Goal: Task Accomplishment & Management: Manage account settings

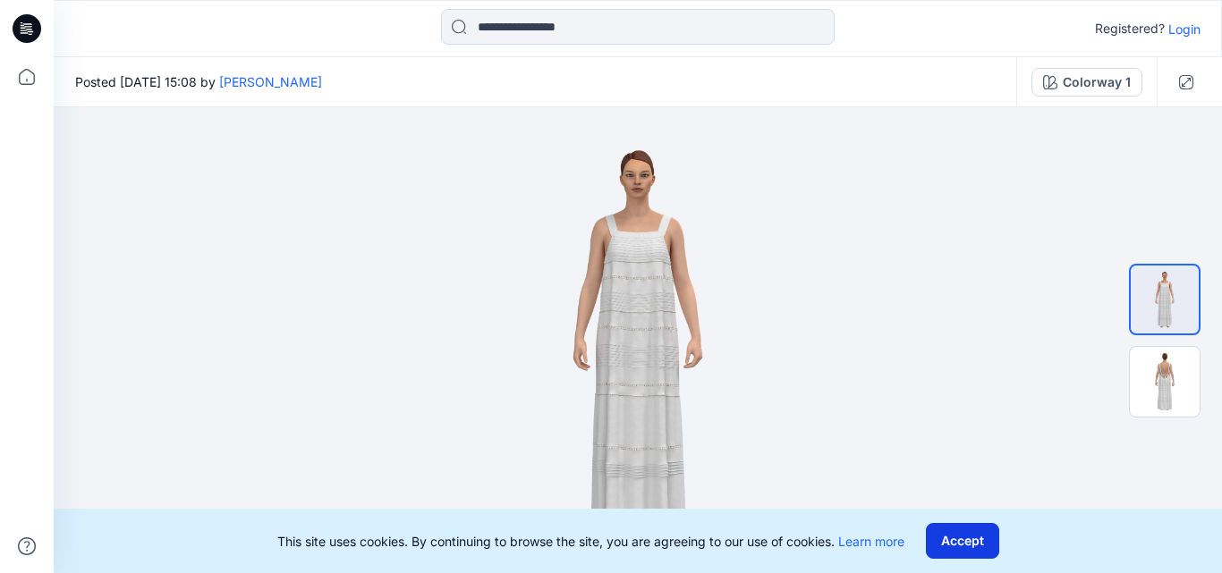
click at [955, 545] on button "Accept" at bounding box center [962, 541] width 73 height 36
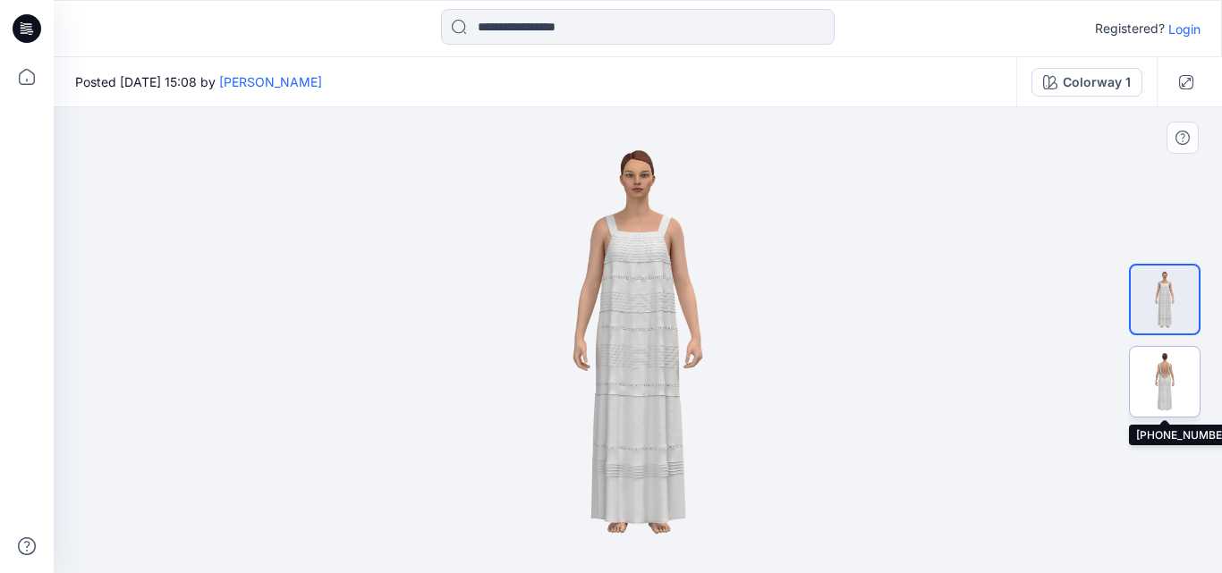
click at [1178, 383] on img at bounding box center [1165, 382] width 70 height 70
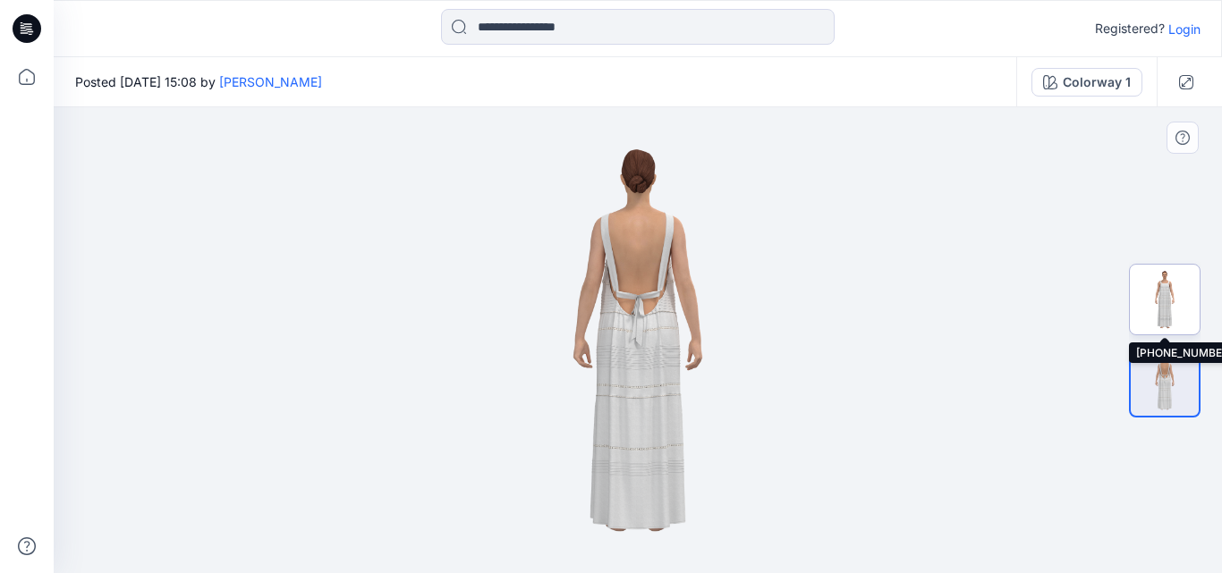
click at [1182, 309] on img at bounding box center [1165, 300] width 70 height 70
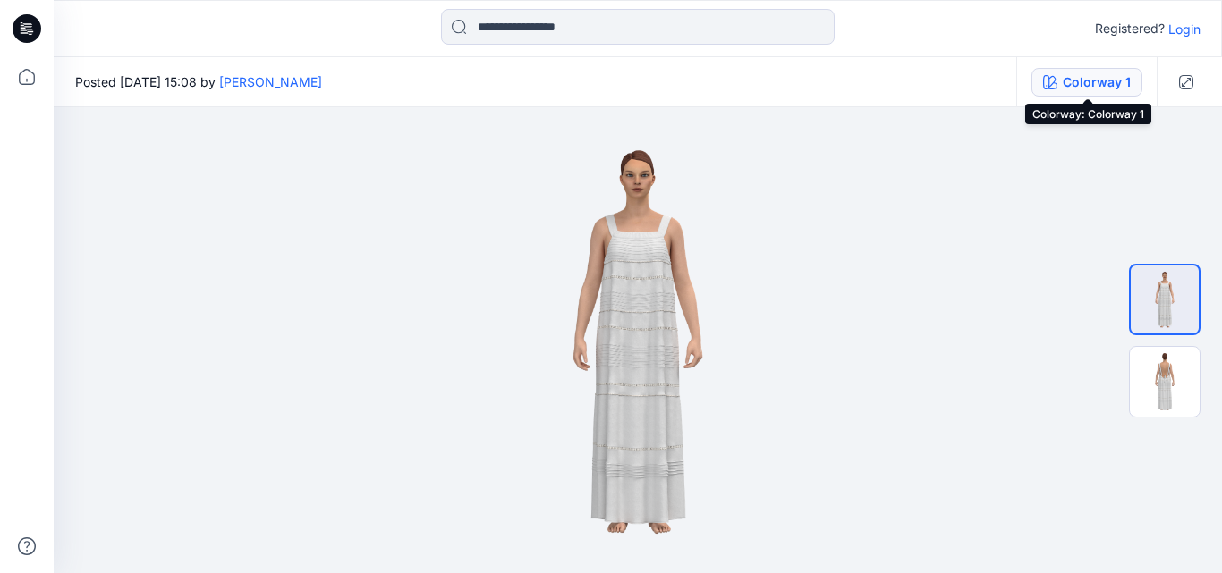
click at [1105, 72] on div "Colorway 1" at bounding box center [1097, 82] width 68 height 20
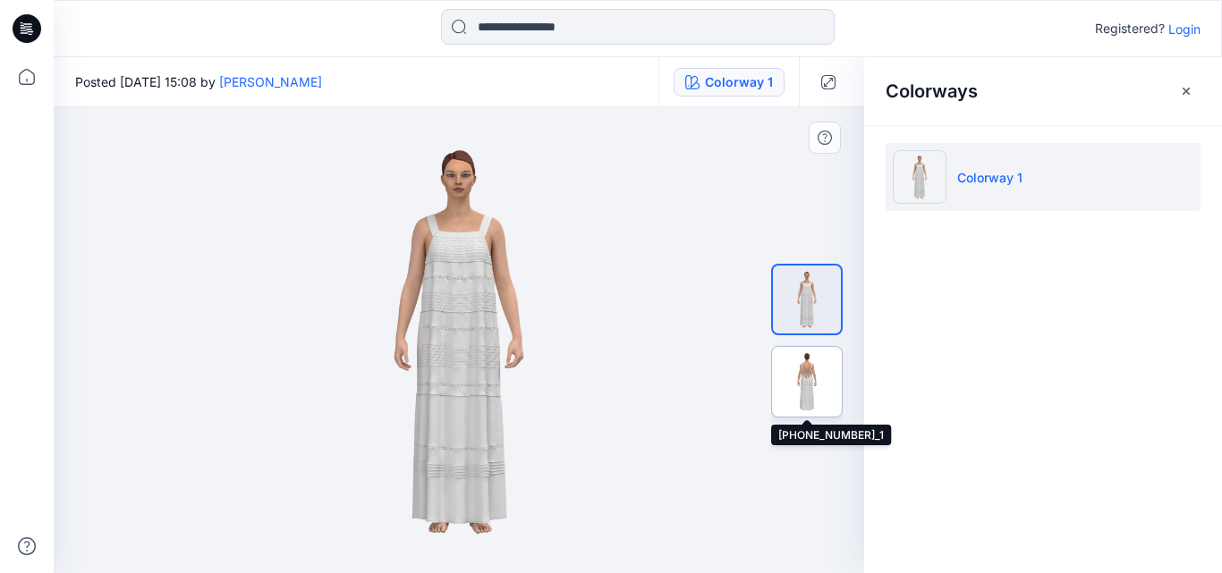
click at [813, 379] on img at bounding box center [807, 382] width 70 height 70
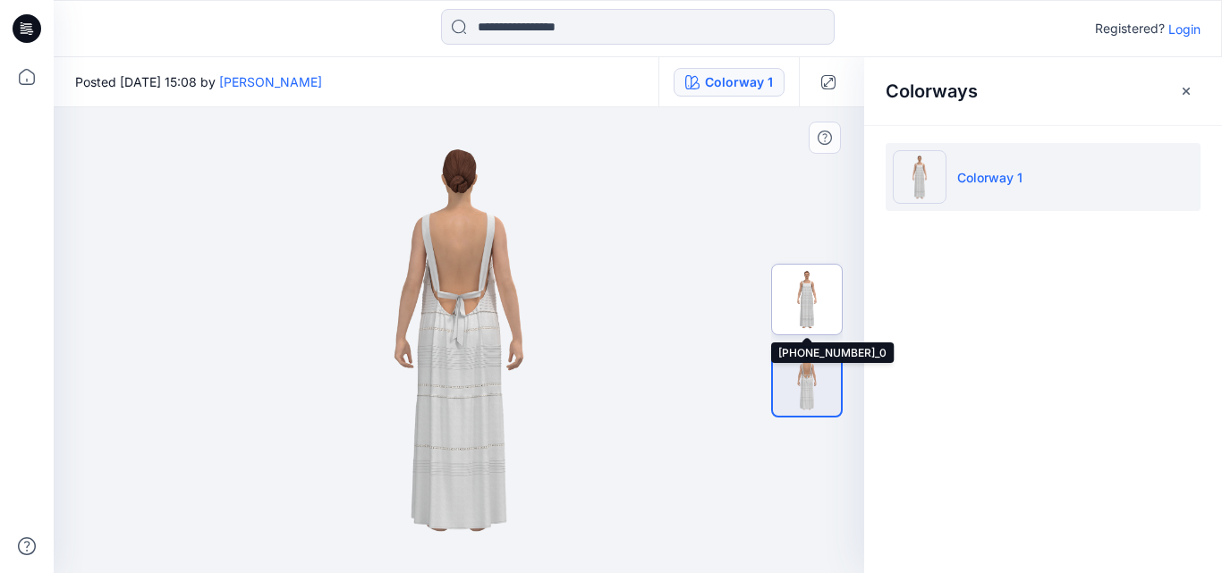
click at [824, 302] on img at bounding box center [807, 300] width 70 height 70
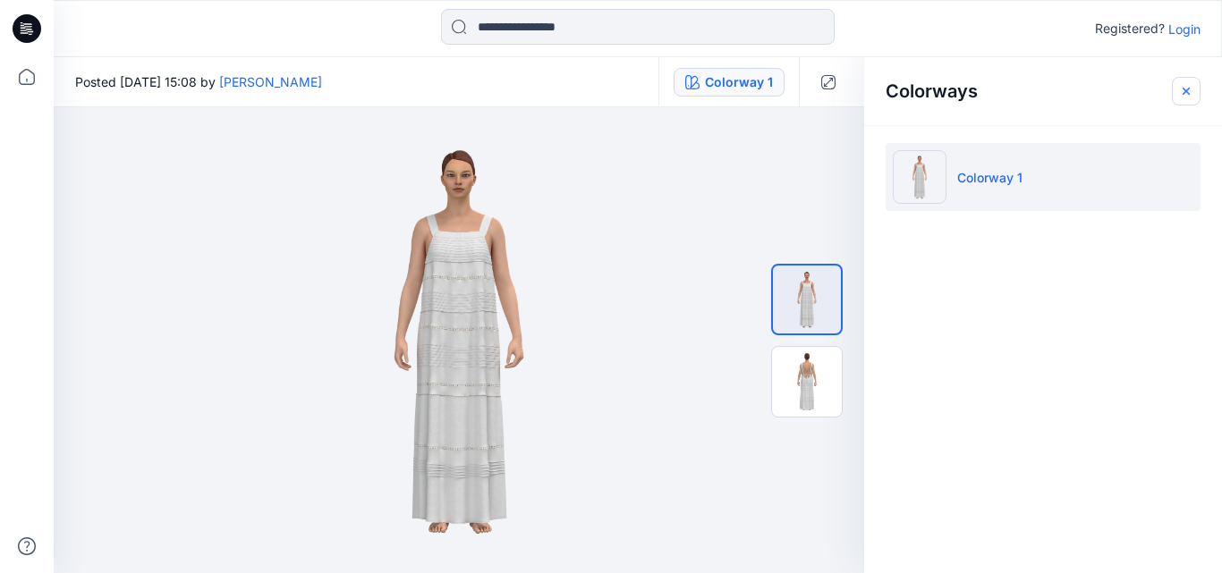
click at [1192, 87] on icon "button" at bounding box center [1186, 91] width 14 height 14
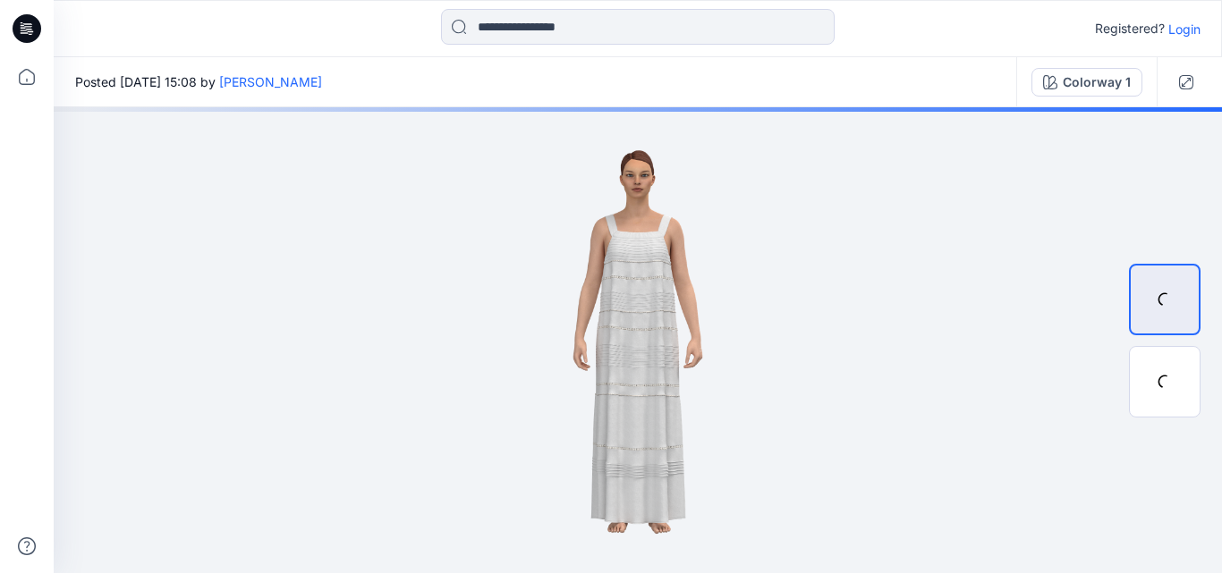
click at [1182, 28] on p "Login" at bounding box center [1184, 29] width 32 height 19
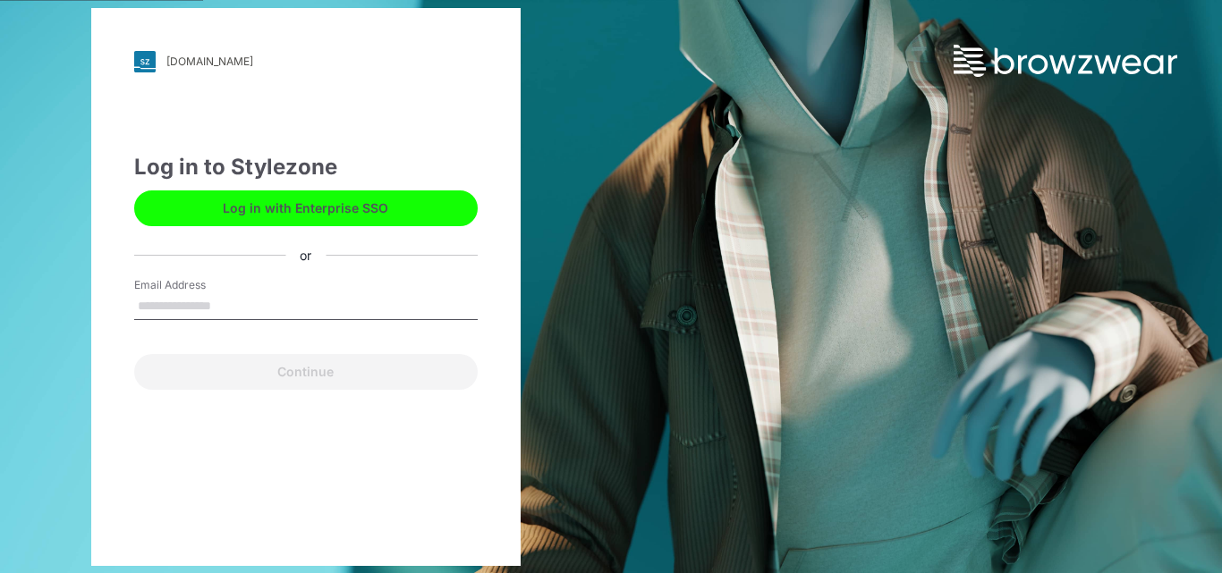
click at [218, 308] on input "Email Address" at bounding box center [305, 306] width 343 height 27
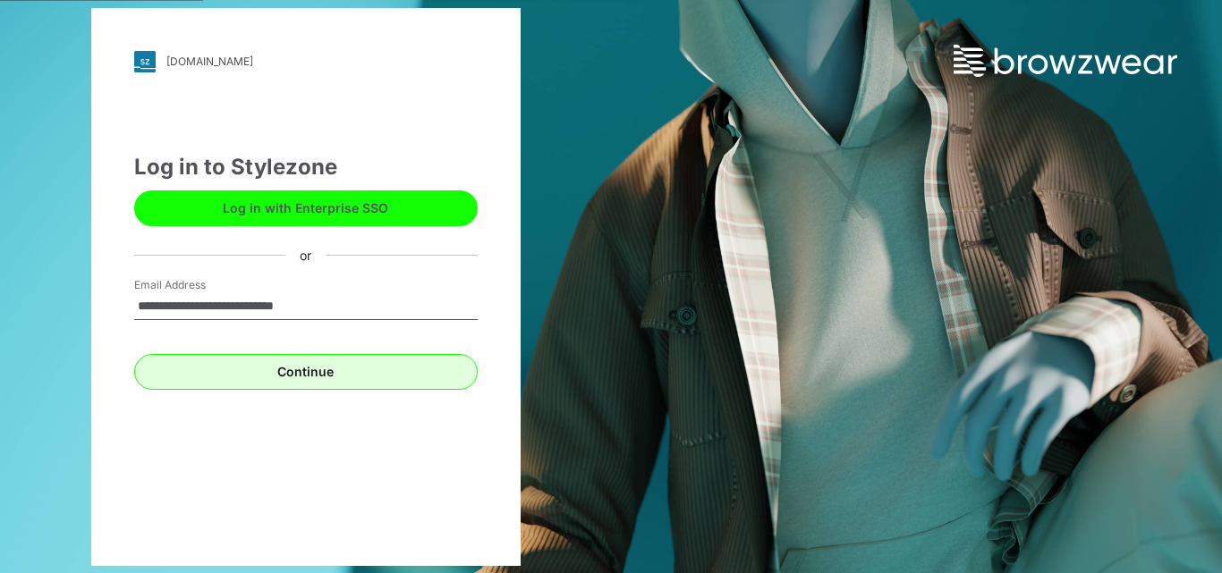
type input "**********"
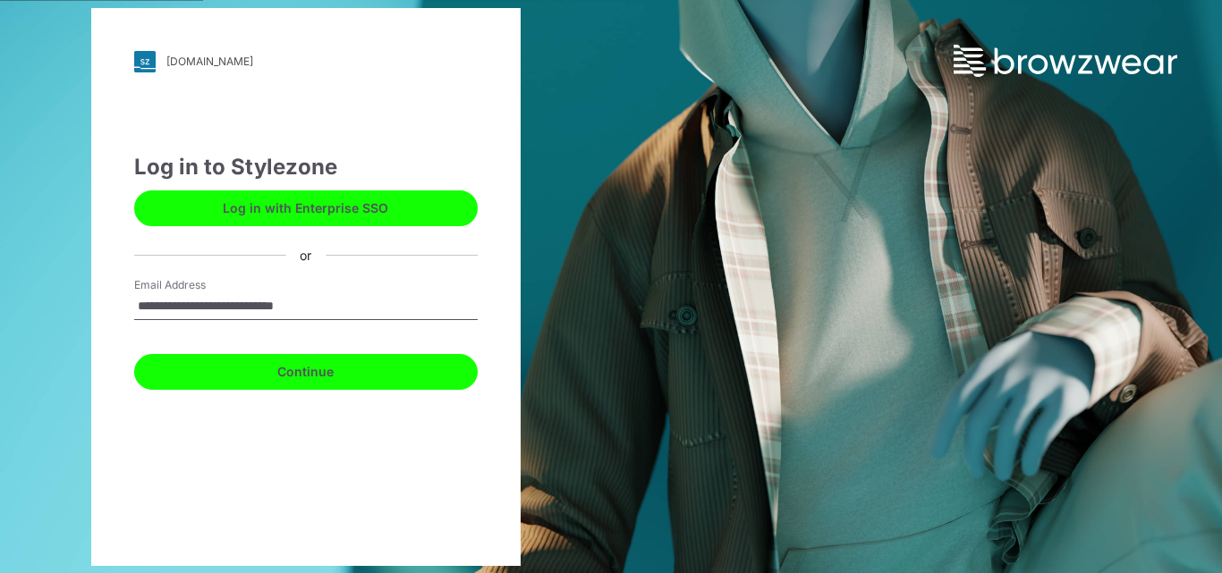
click at [280, 372] on button "Continue" at bounding box center [305, 372] width 343 height 36
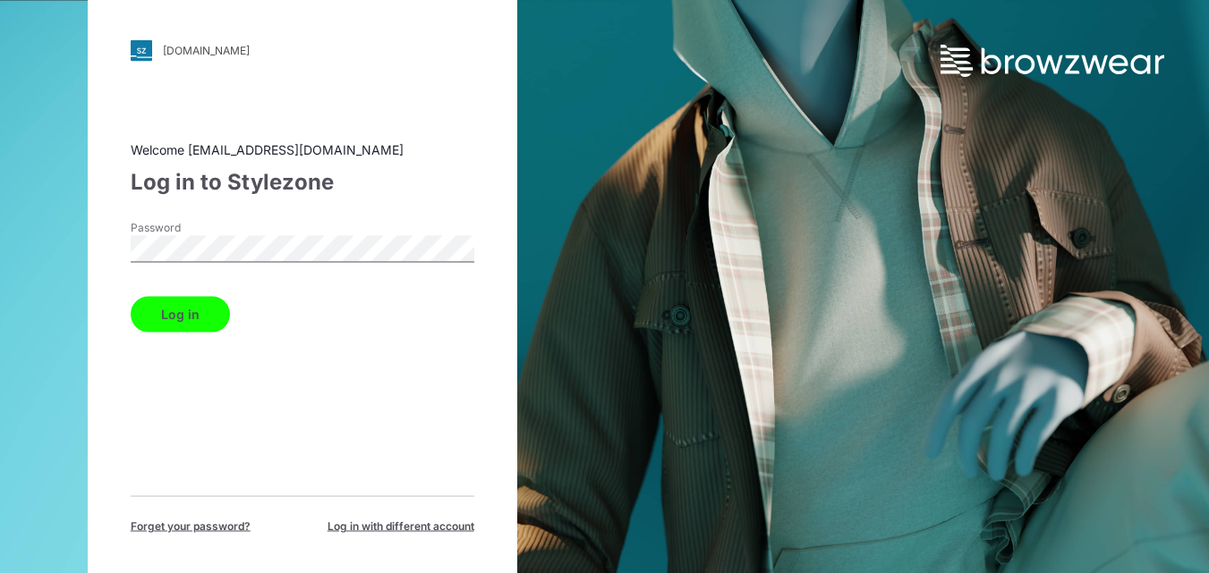
click at [182, 313] on button "Log in" at bounding box center [180, 314] width 99 height 36
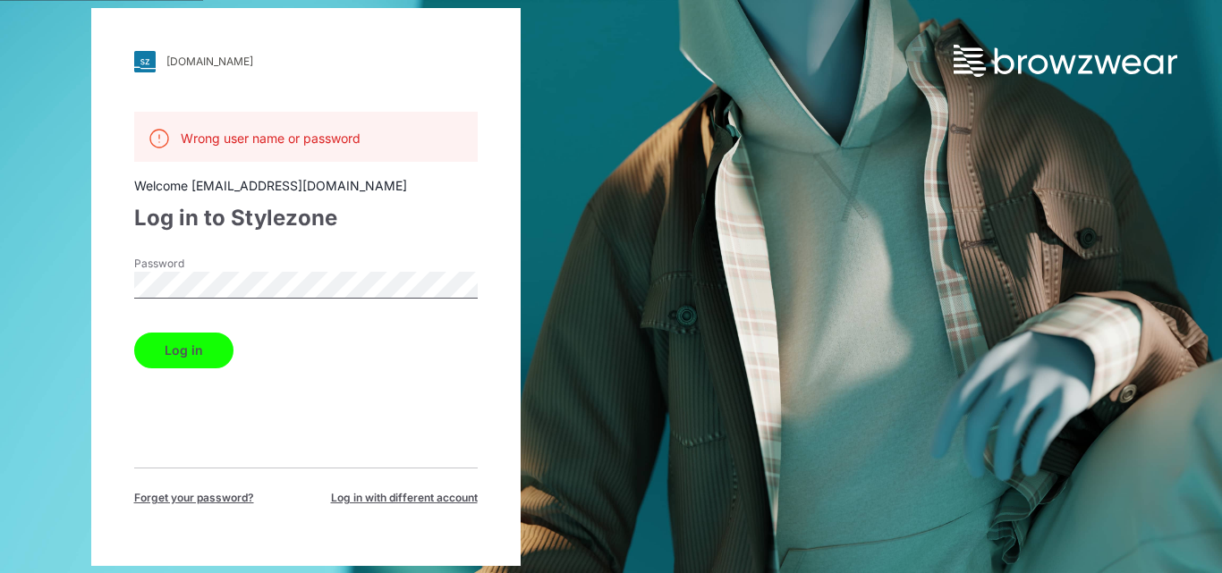
click at [183, 359] on button "Log in" at bounding box center [183, 351] width 99 height 36
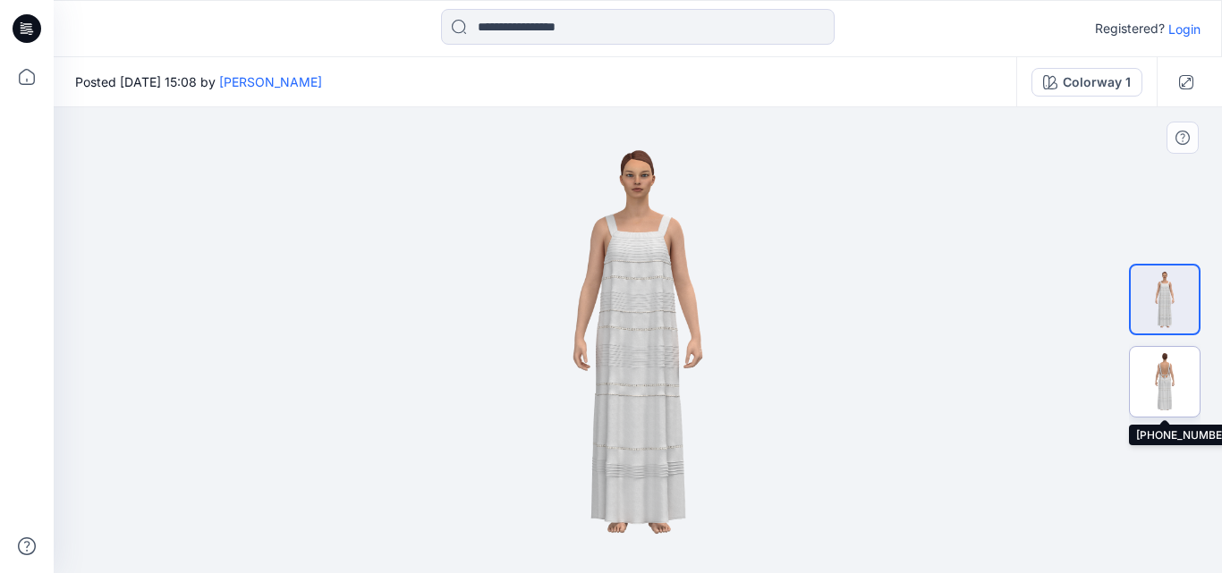
click at [1147, 393] on img at bounding box center [1165, 382] width 70 height 70
